Goal: Information Seeking & Learning: Learn about a topic

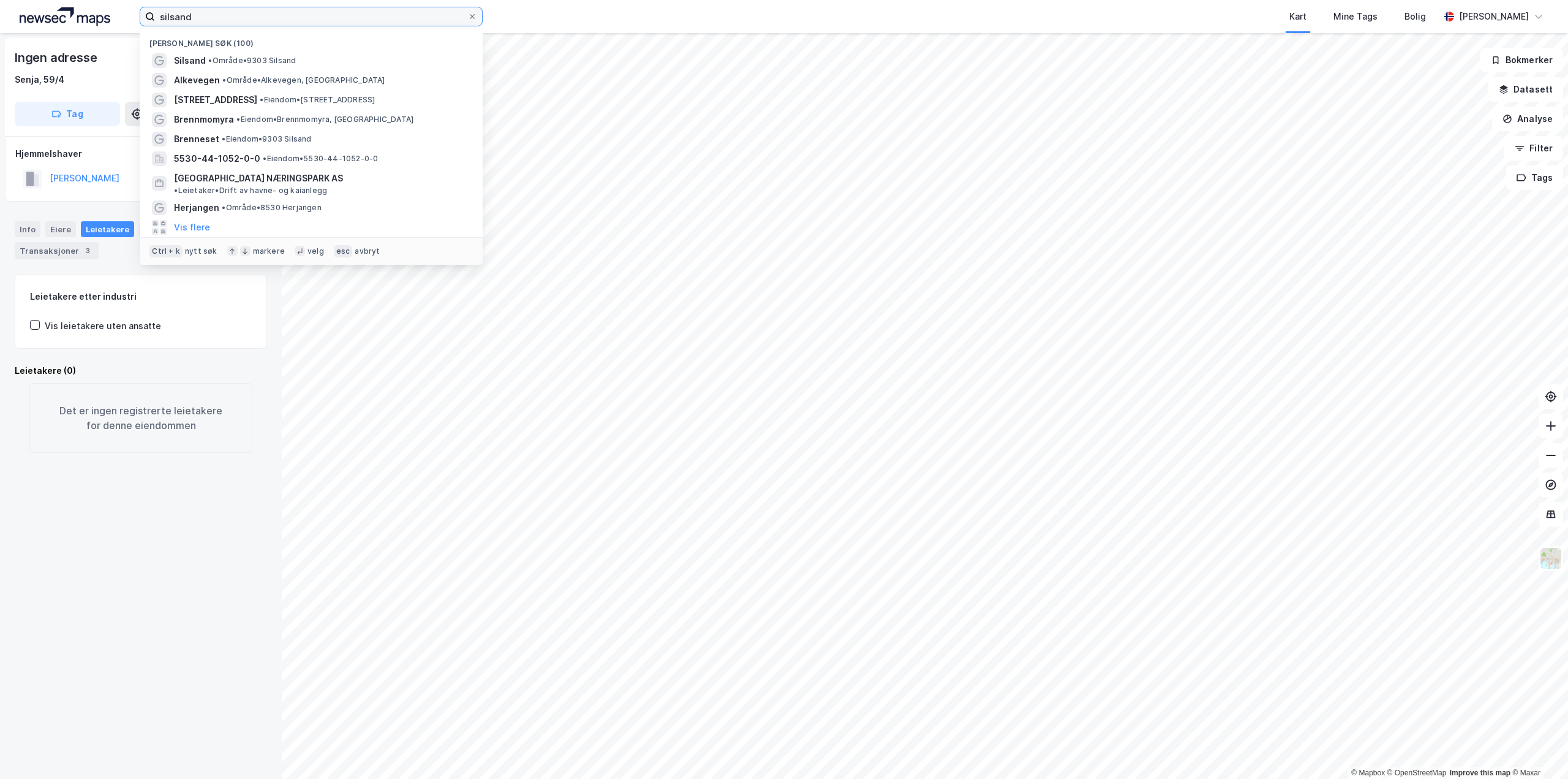
drag, startPoint x: 283, startPoint y: 22, endPoint x: 126, endPoint y: 20, distance: 157.0
click at [126, 20] on div "silsand Nylige søk (100) Silsand • Område • 9303 Silsand Alkevegen • Område • […" at bounding box center [784, 17] width 1568 height 33
type input "sortebekken 1"
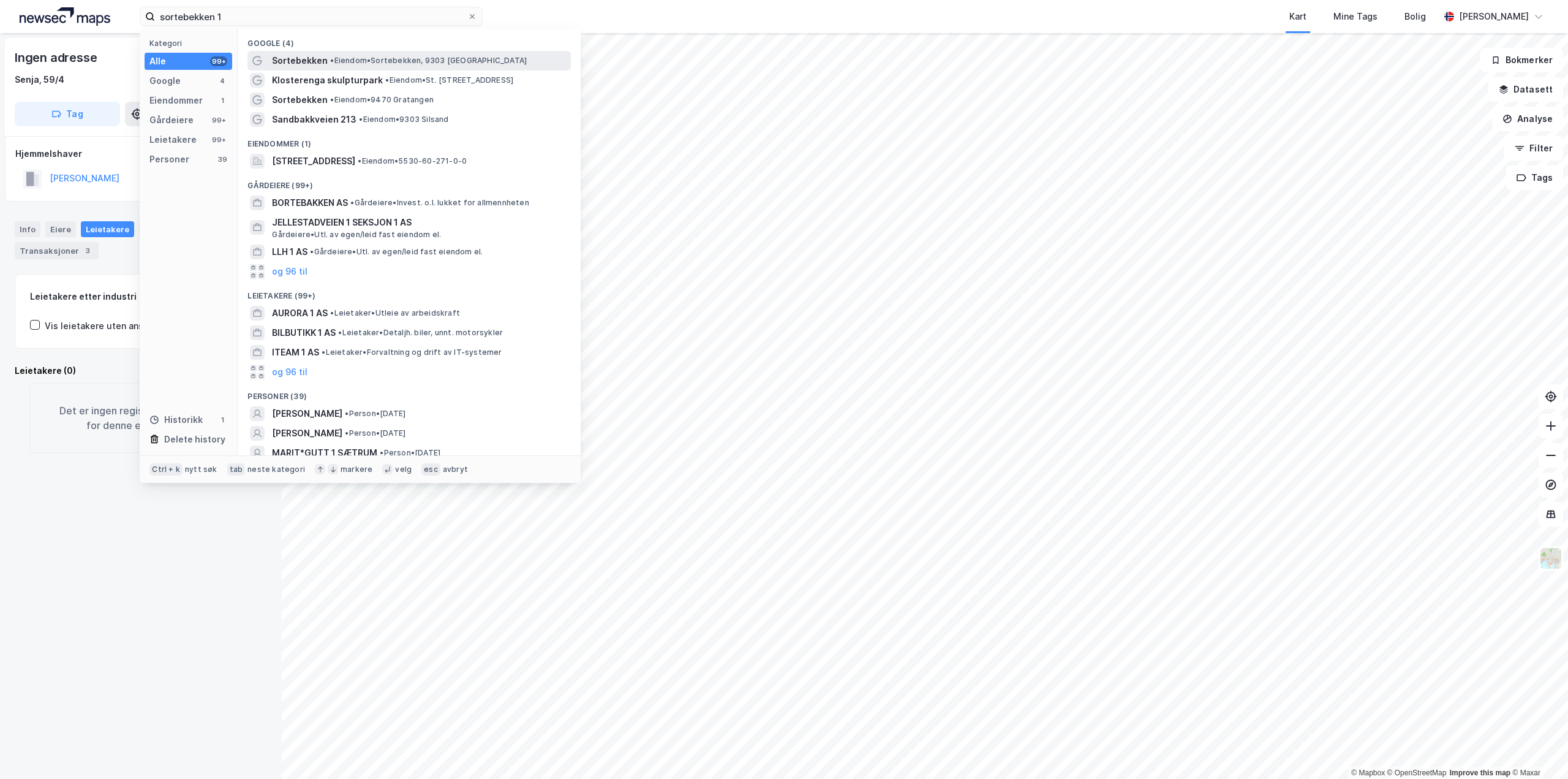
click at [323, 64] on span "Sortebekken" at bounding box center [300, 61] width 56 height 15
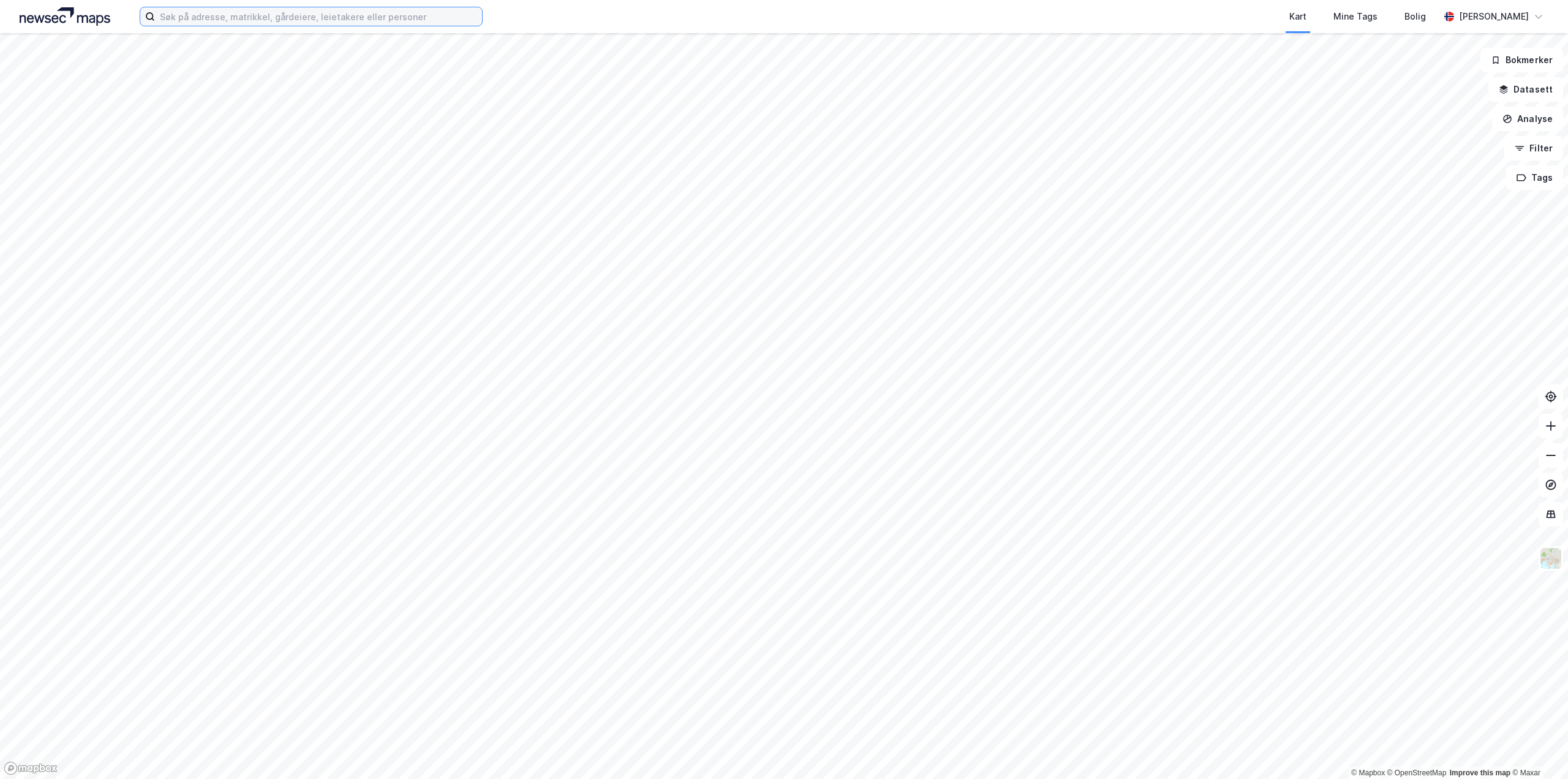
click at [203, 22] on input at bounding box center [318, 17] width 327 height 18
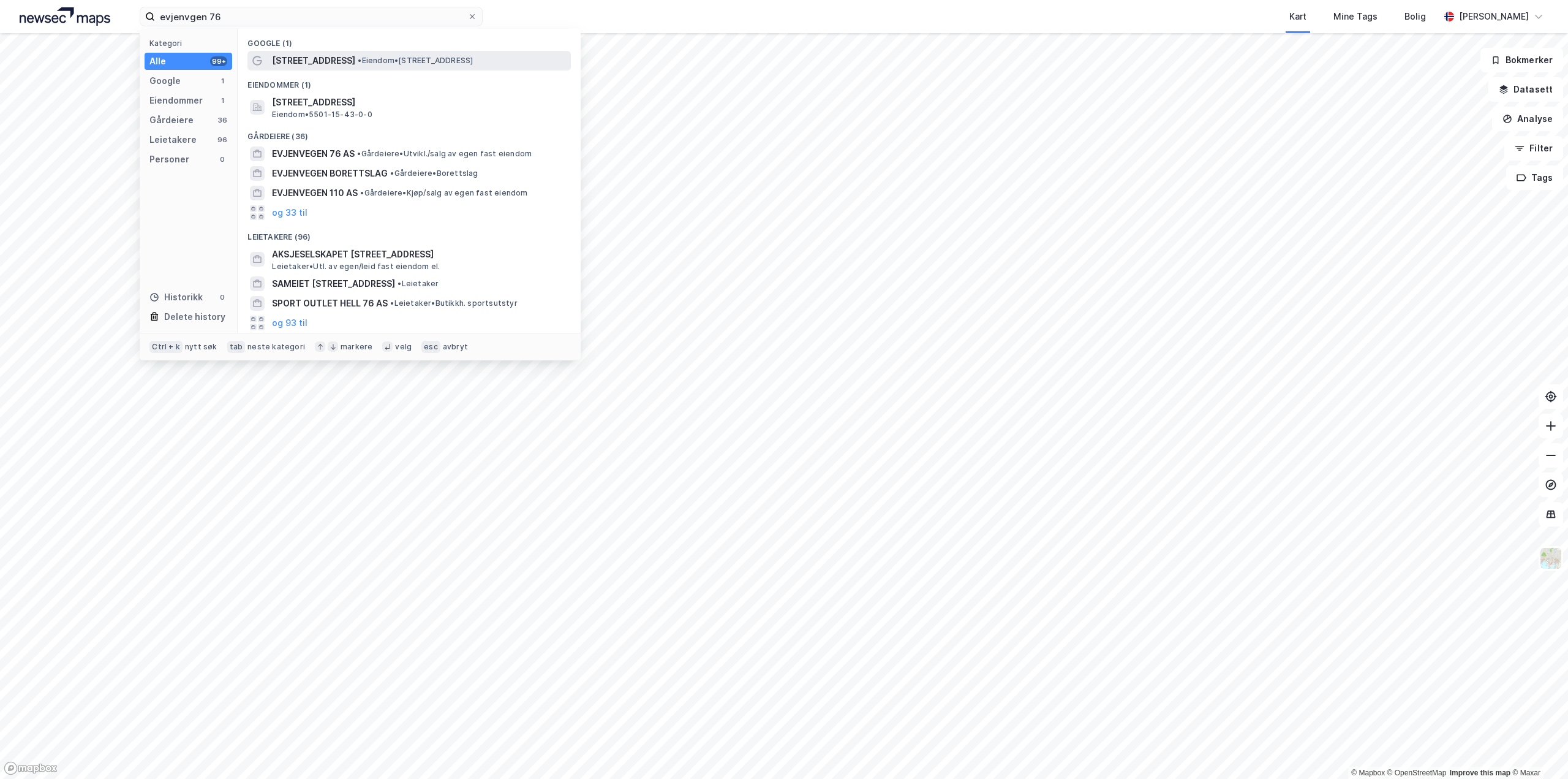
click at [270, 58] on div "Evjenvegen 76 • Eiendom • Evjenvegen 76, 9024 Tomasjord" at bounding box center [409, 61] width 324 height 20
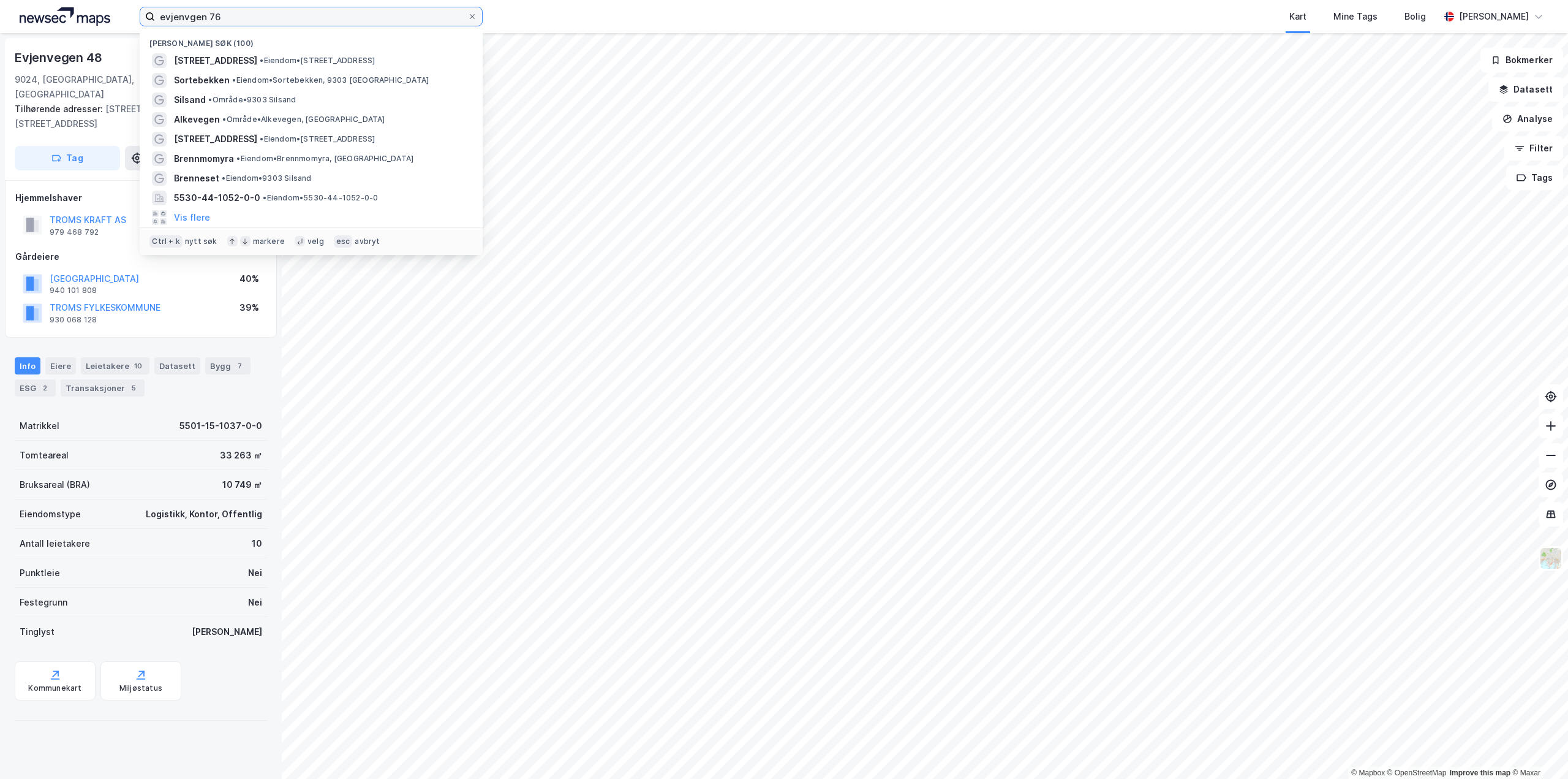
drag, startPoint x: 285, startPoint y: 20, endPoint x: 143, endPoint y: 21, distance: 142.0
click at [143, 21] on label "evjenvgen 76" at bounding box center [311, 17] width 343 height 20
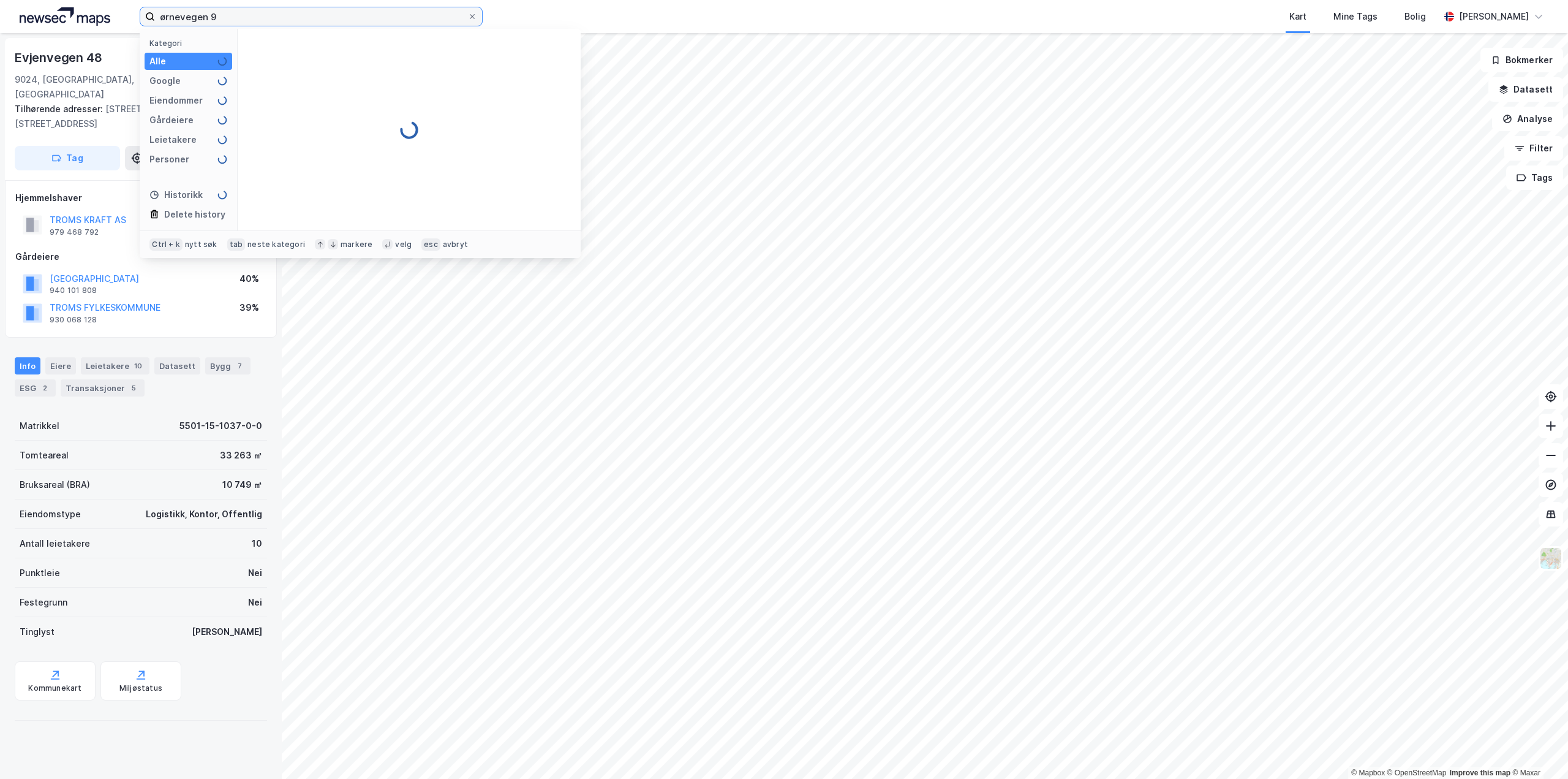
type input "ørnevegen 9"
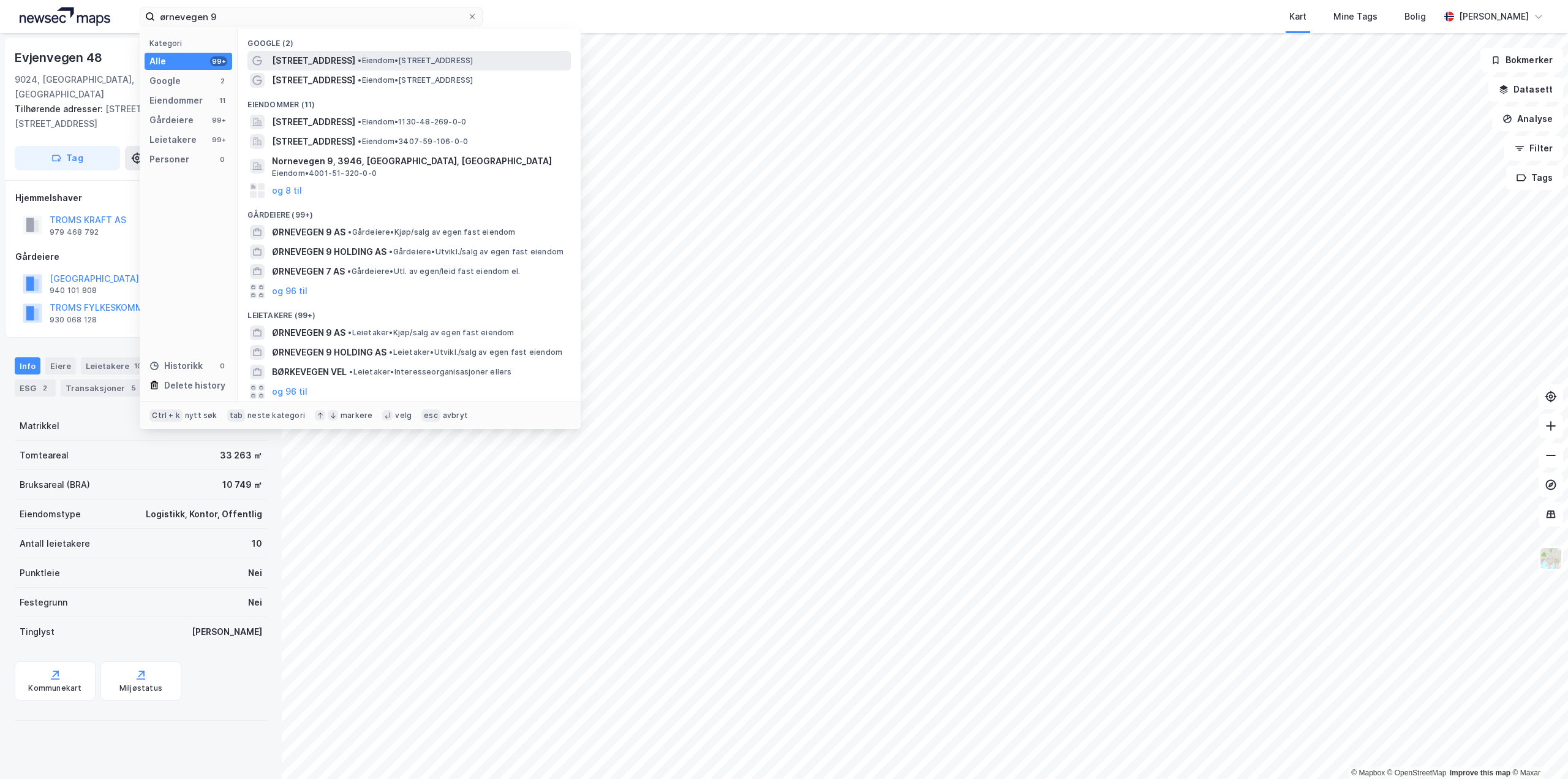
click at [306, 63] on span "Ørnevegen 9" at bounding box center [314, 61] width 83 height 15
